Goal: Transaction & Acquisition: Purchase product/service

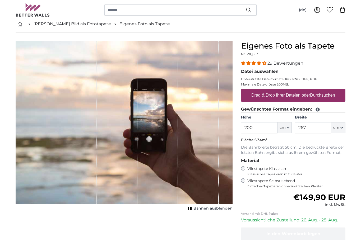
scroll to position [27, 0]
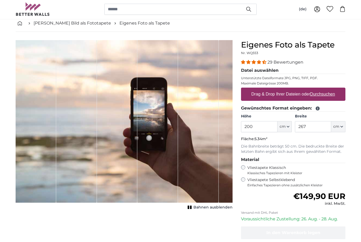
click at [329, 97] on u "Durchsuchen" at bounding box center [322, 95] width 25 height 4
click at [329, 90] on input "Drag & Drop Ihrer Dateien oder Durchsuchen" at bounding box center [293, 90] width 104 height 2
click at [327, 95] on u "Durchsuchen" at bounding box center [322, 94] width 25 height 4
click at [327, 89] on input "Drag & Drop Ihrer Dateien oder Durchsuchen" at bounding box center [293, 89] width 104 height 2
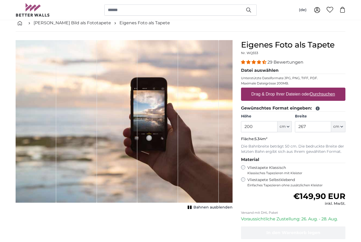
type input "**********"
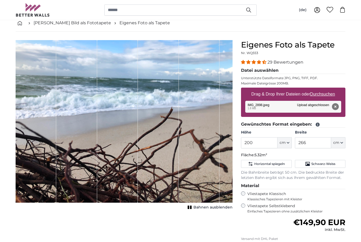
click at [344, 144] on button "cm" at bounding box center [338, 142] width 14 height 11
click at [337, 156] on link "Centimeter (cm)" at bounding box center [337, 157] width 46 height 10
click at [312, 143] on input "266" at bounding box center [313, 142] width 36 height 11
type input "2"
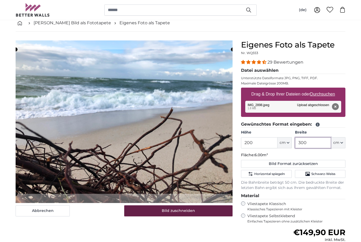
type input "300"
click at [204, 209] on button "Bild zuschneiden" at bounding box center [178, 210] width 109 height 11
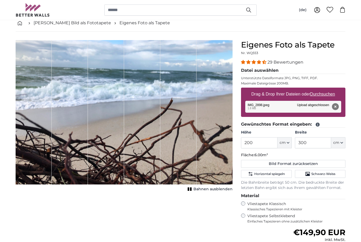
click at [201, 192] on span "Bahnen ausblenden" at bounding box center [212, 189] width 39 height 5
click at [201, 191] on span "Bahnen einblenden" at bounding box center [213, 189] width 39 height 5
click at [173, 217] on div "Abbrechen Bild zuschneiden Bahnen ausblenden" at bounding box center [123, 177] width 225 height 274
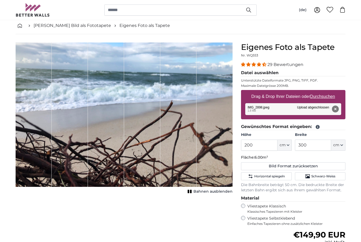
scroll to position [26, 0]
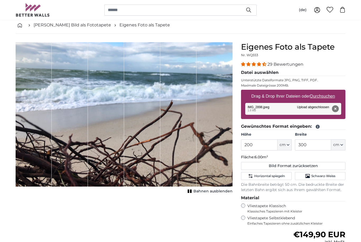
click at [263, 64] on span "4.34 stars" at bounding box center [264, 64] width 4 height 4
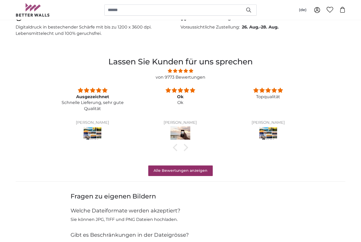
scroll to position [395, 0]
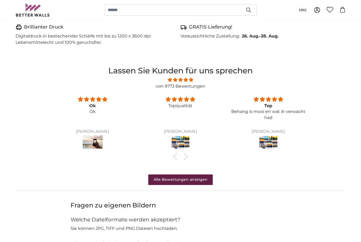
click at [192, 181] on link "Alle Bewertungen anzeigen" at bounding box center [180, 180] width 64 height 11
